Goal: Find specific page/section: Find specific page/section

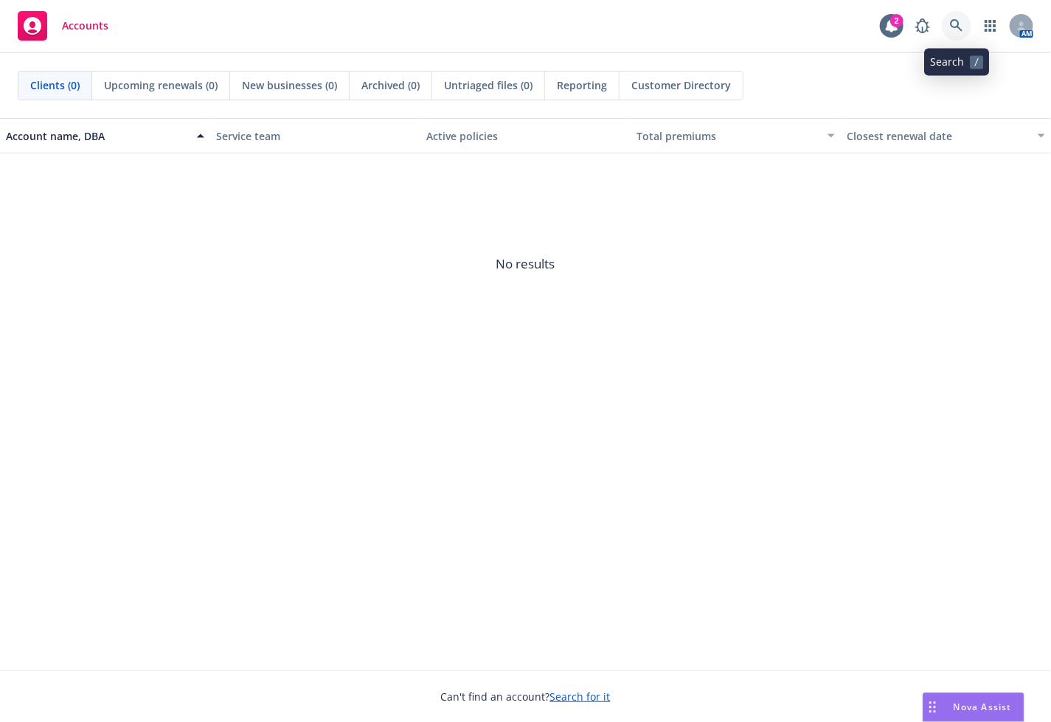
click at [964, 21] on link at bounding box center [957, 26] width 30 height 30
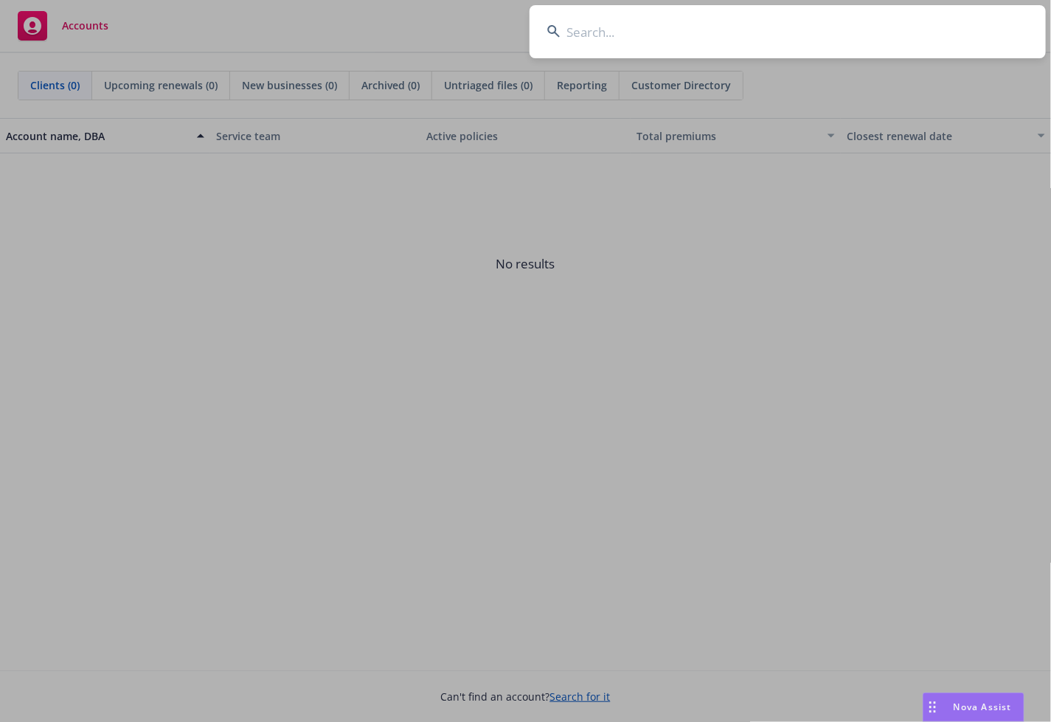
click at [656, 41] on input at bounding box center [788, 31] width 516 height 53
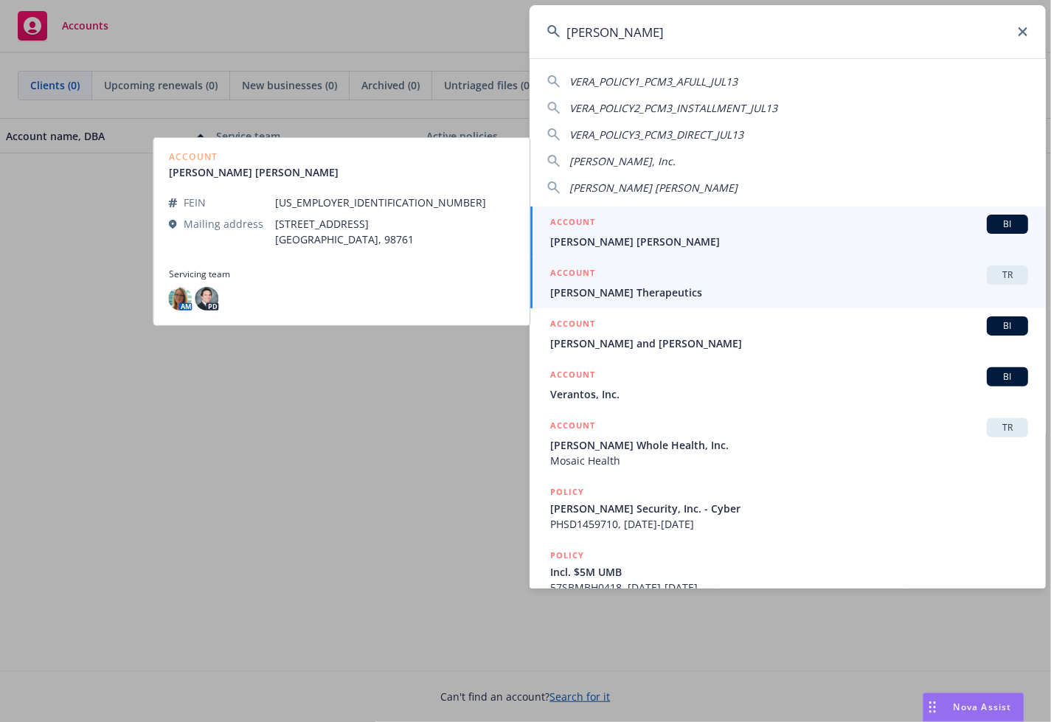
type input "[PERSON_NAME]"
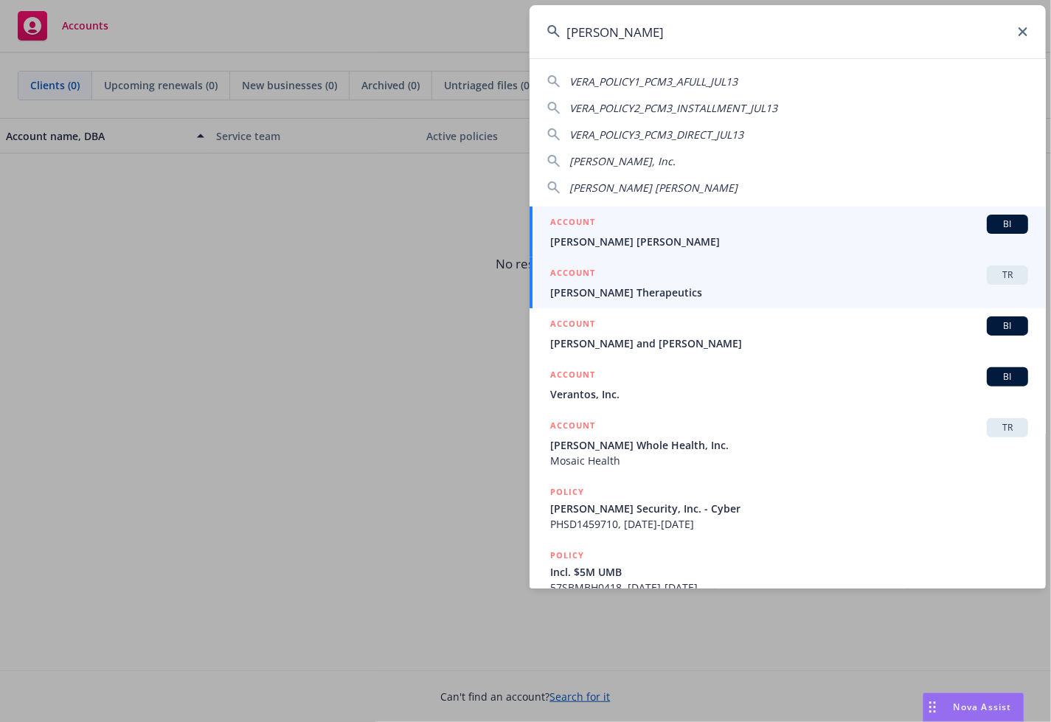
click at [632, 283] on div "ACCOUNT TR" at bounding box center [789, 275] width 478 height 19
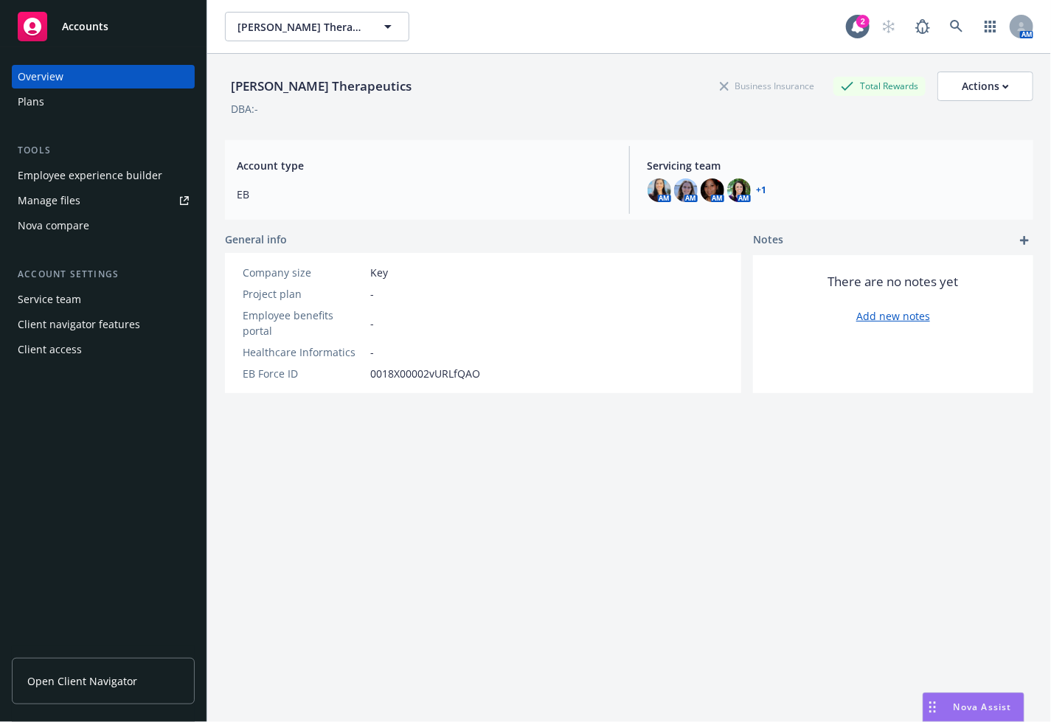
click at [38, 103] on div "Plans" at bounding box center [31, 102] width 27 height 24
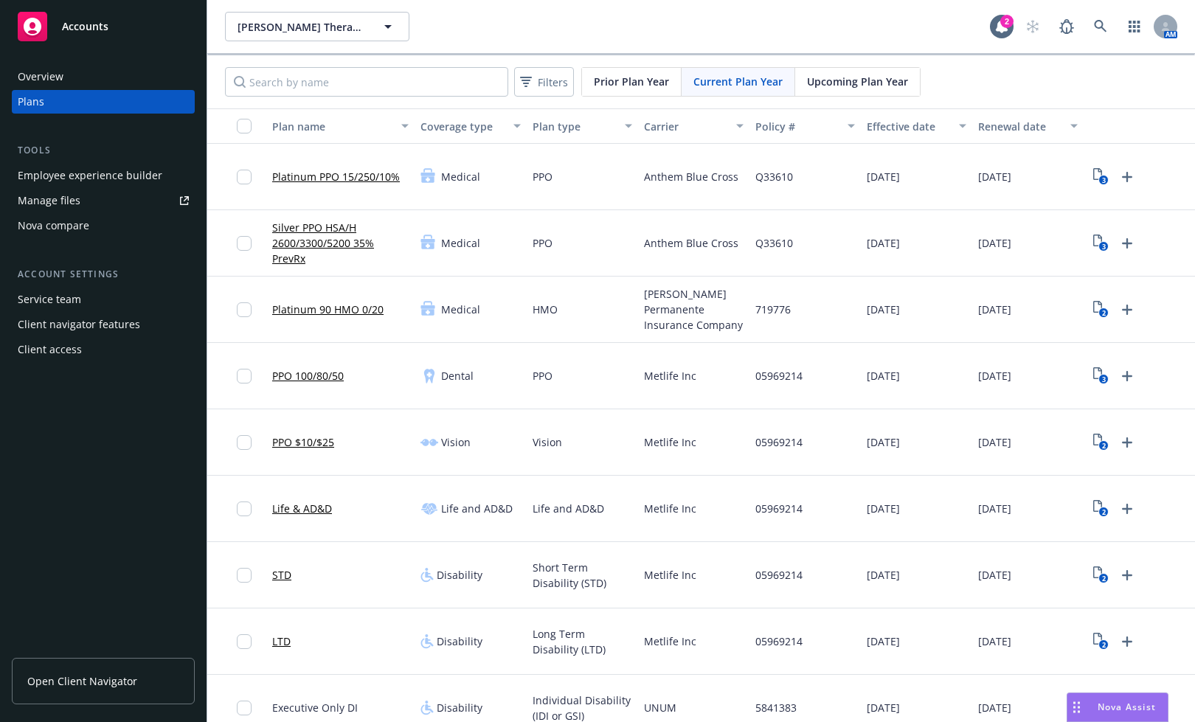
scroll to position [134, 0]
